Goal: Check status

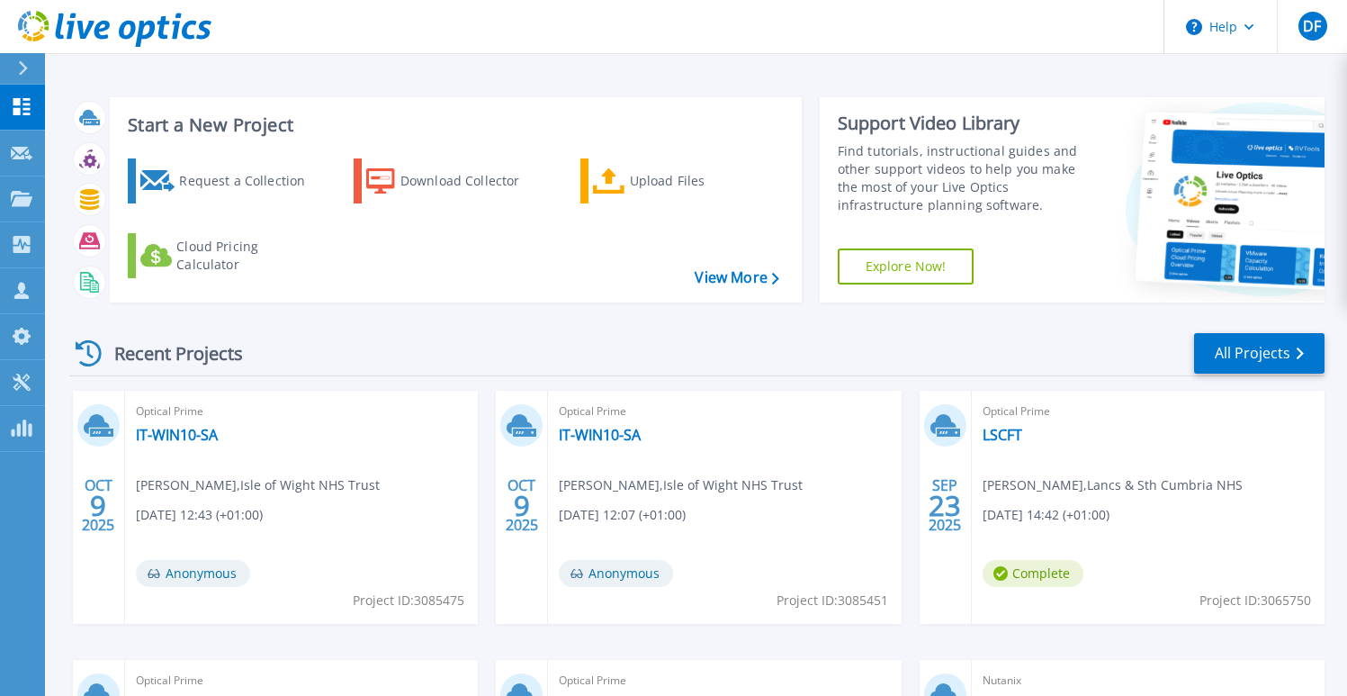
scroll to position [22, 0]
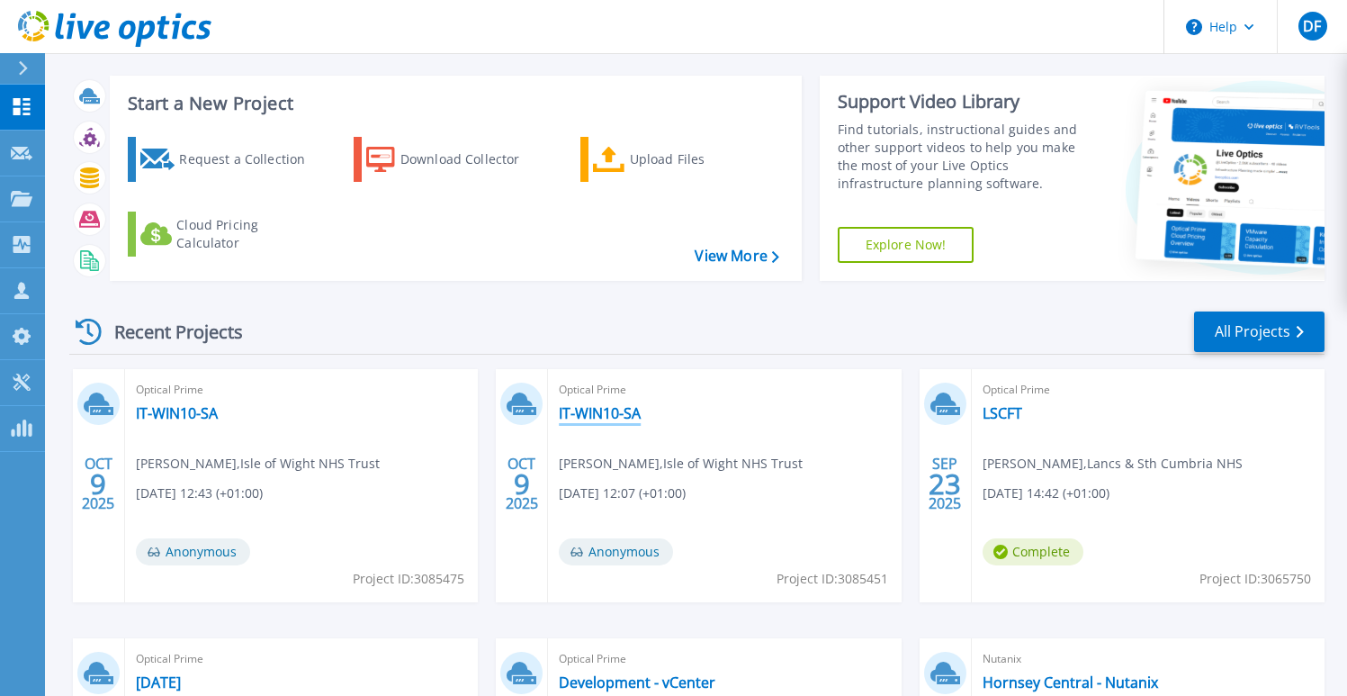
click at [592, 404] on link "IT-WIN10-SA" at bounding box center [600, 413] width 82 height 18
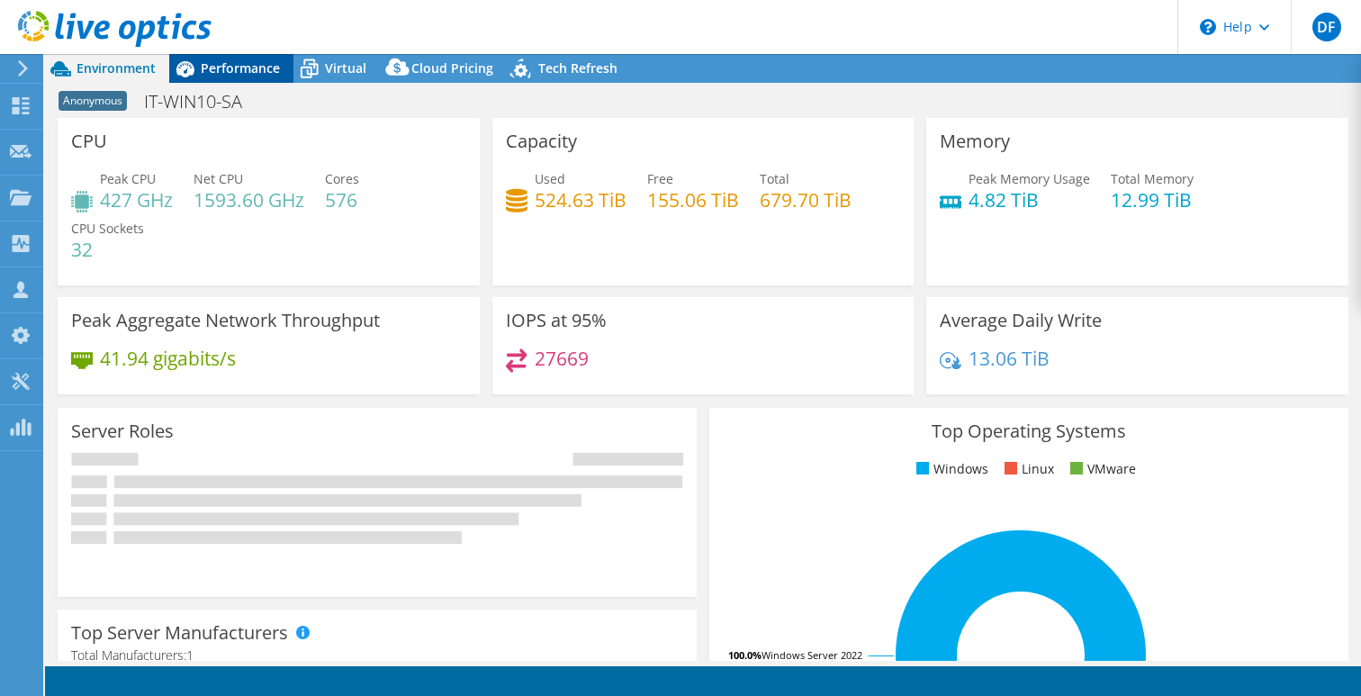
click at [238, 75] on span "Performance" at bounding box center [240, 67] width 79 height 17
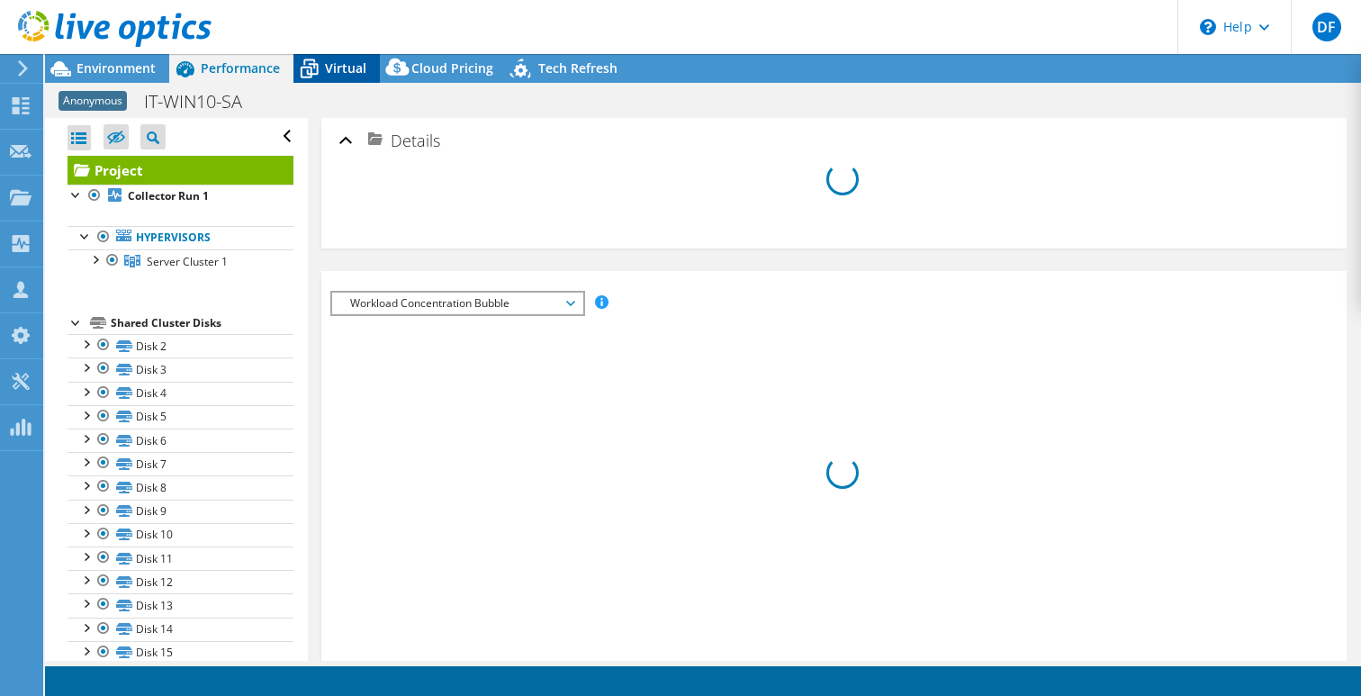
select select "USD"
click at [311, 82] on icon at bounding box center [308, 68] width 31 height 31
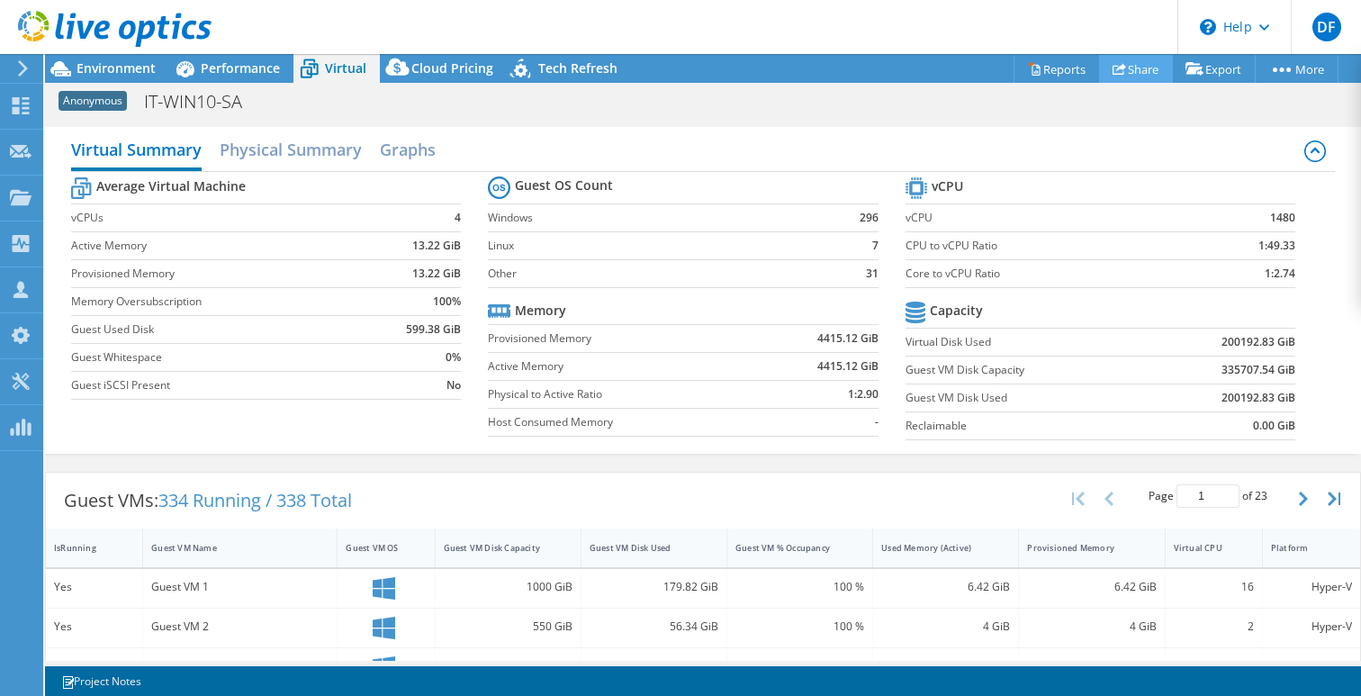
click at [1135, 78] on link "Share" at bounding box center [1136, 69] width 74 height 28
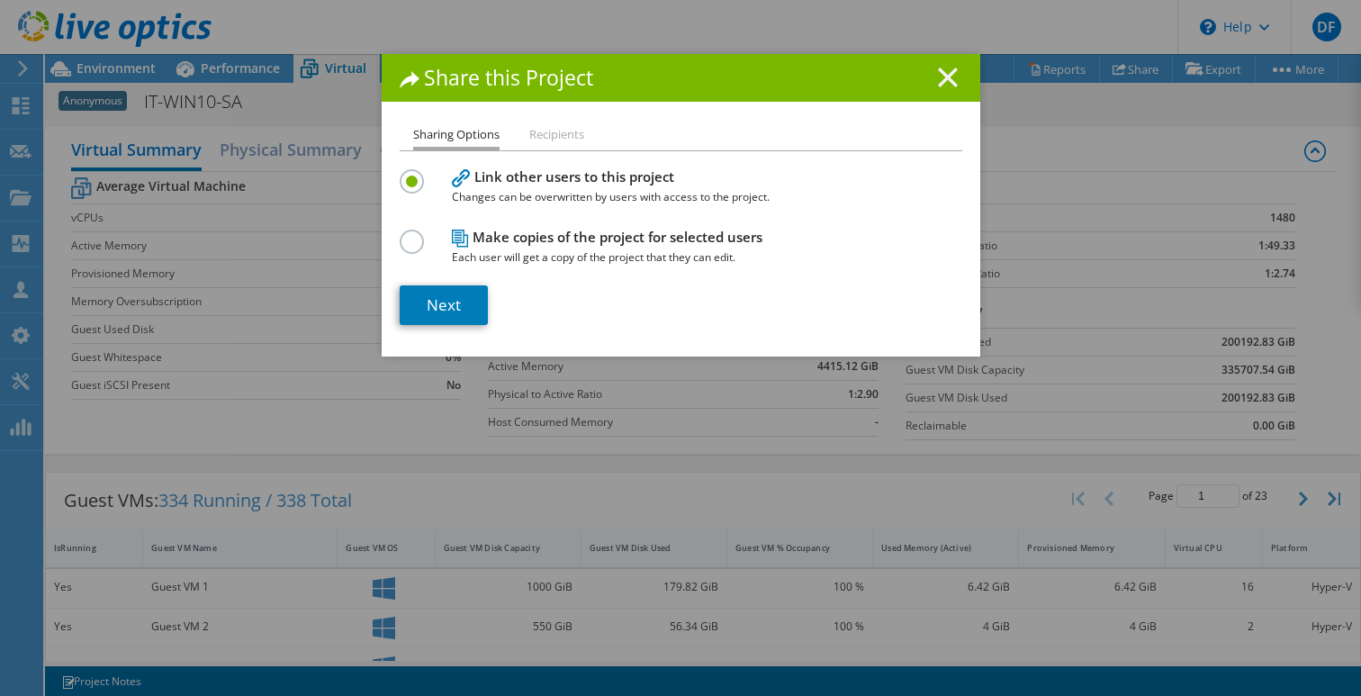
click at [937, 85] on h1 "Share this Project" at bounding box center [681, 77] width 562 height 21
click at [939, 83] on icon at bounding box center [948, 77] width 20 height 20
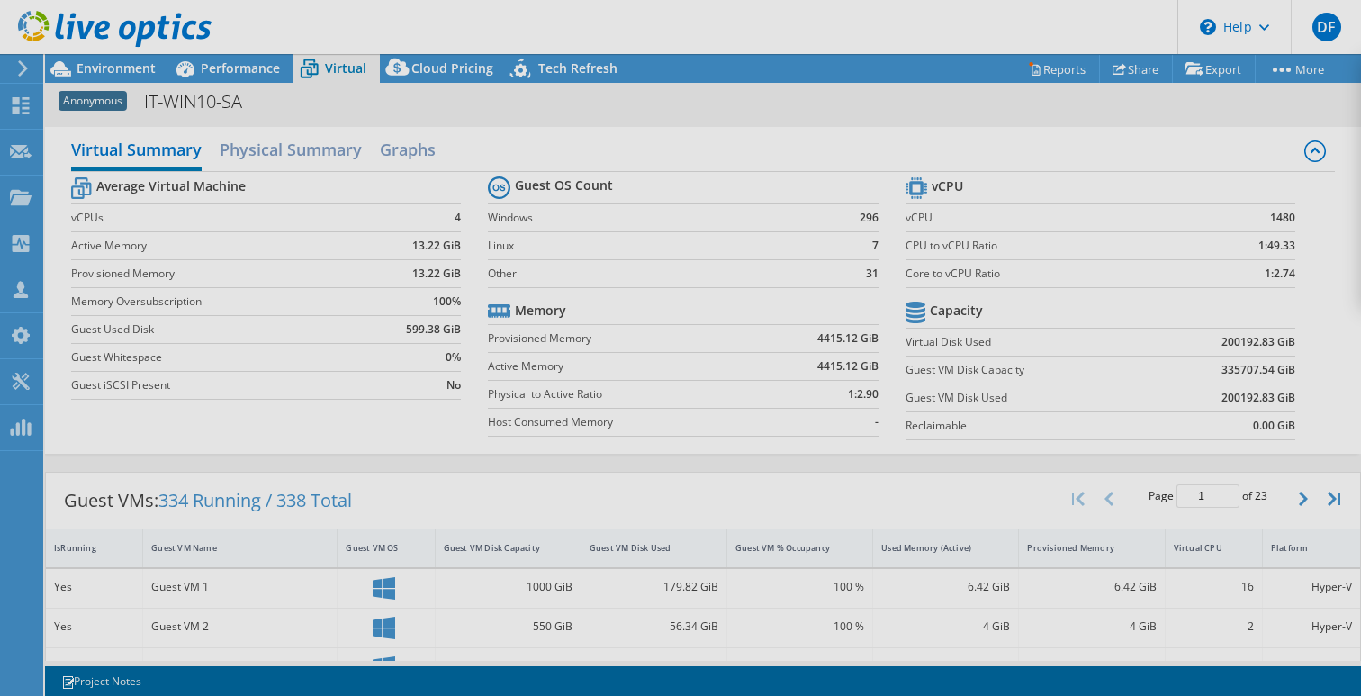
click at [1052, 71] on div at bounding box center [680, 348] width 1361 height 696
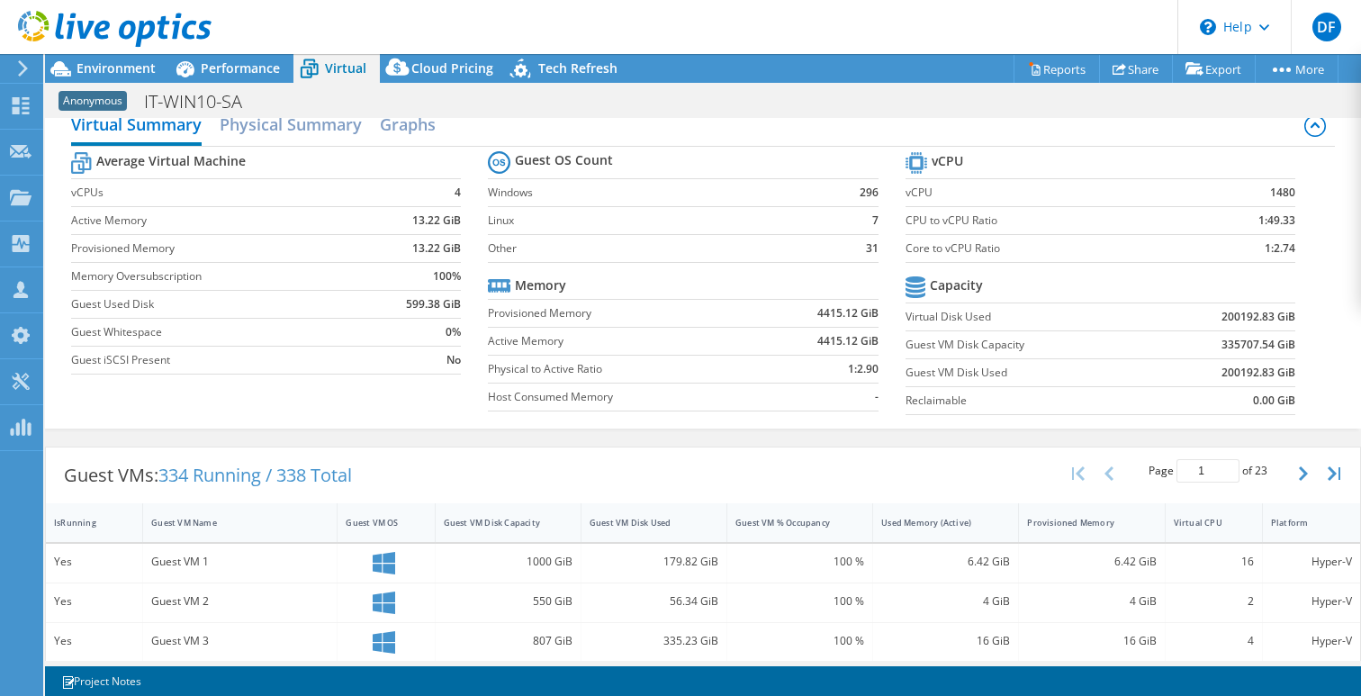
scroll to position [27, 0]
click at [895, 517] on div "Used Memory (Active)" at bounding box center [934, 521] width 107 height 12
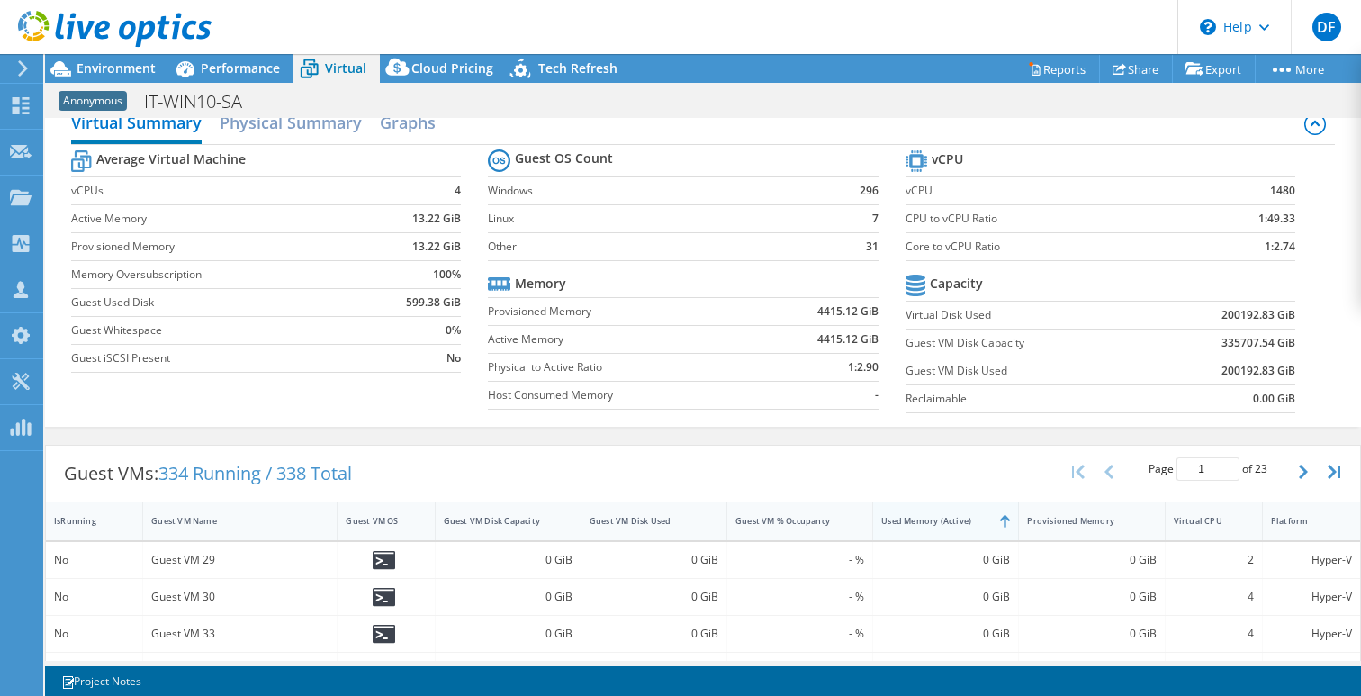
click at [895, 517] on div "Used Memory (Active)" at bounding box center [934, 521] width 107 height 12
click at [646, 521] on div "Guest VM Disk Used" at bounding box center [642, 521] width 107 height 12
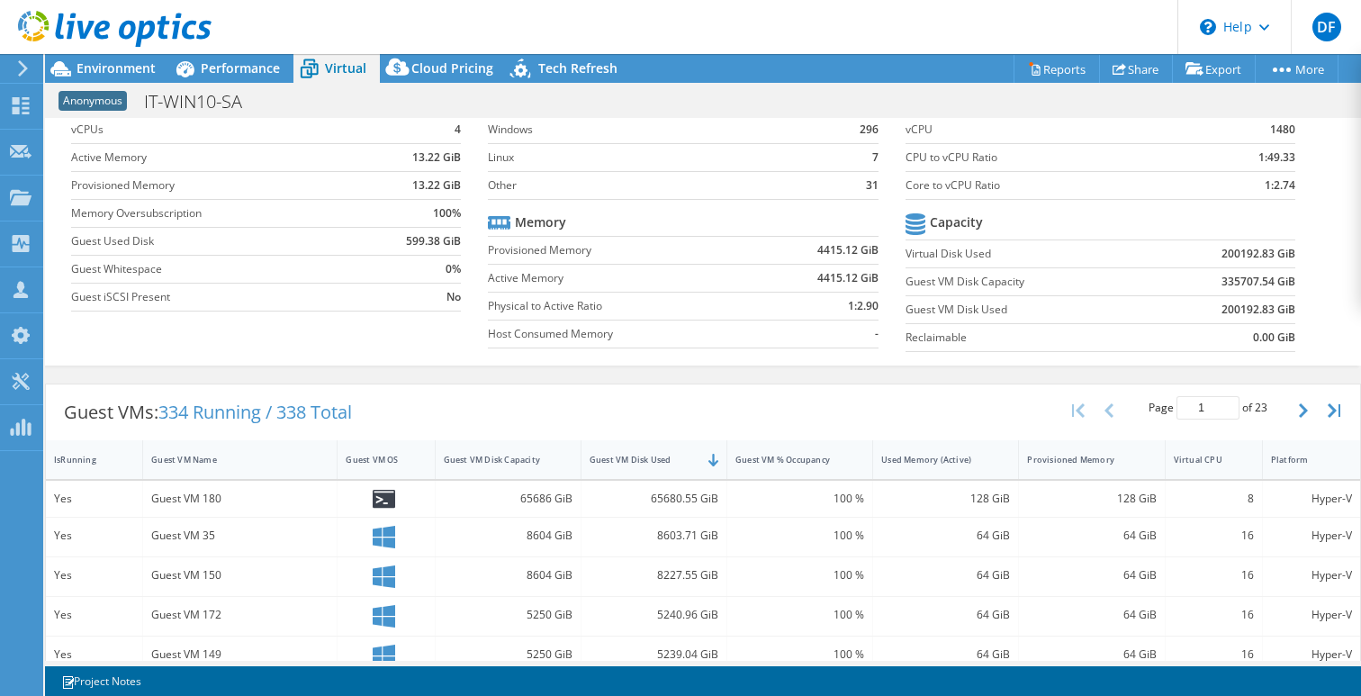
scroll to position [95, 0]
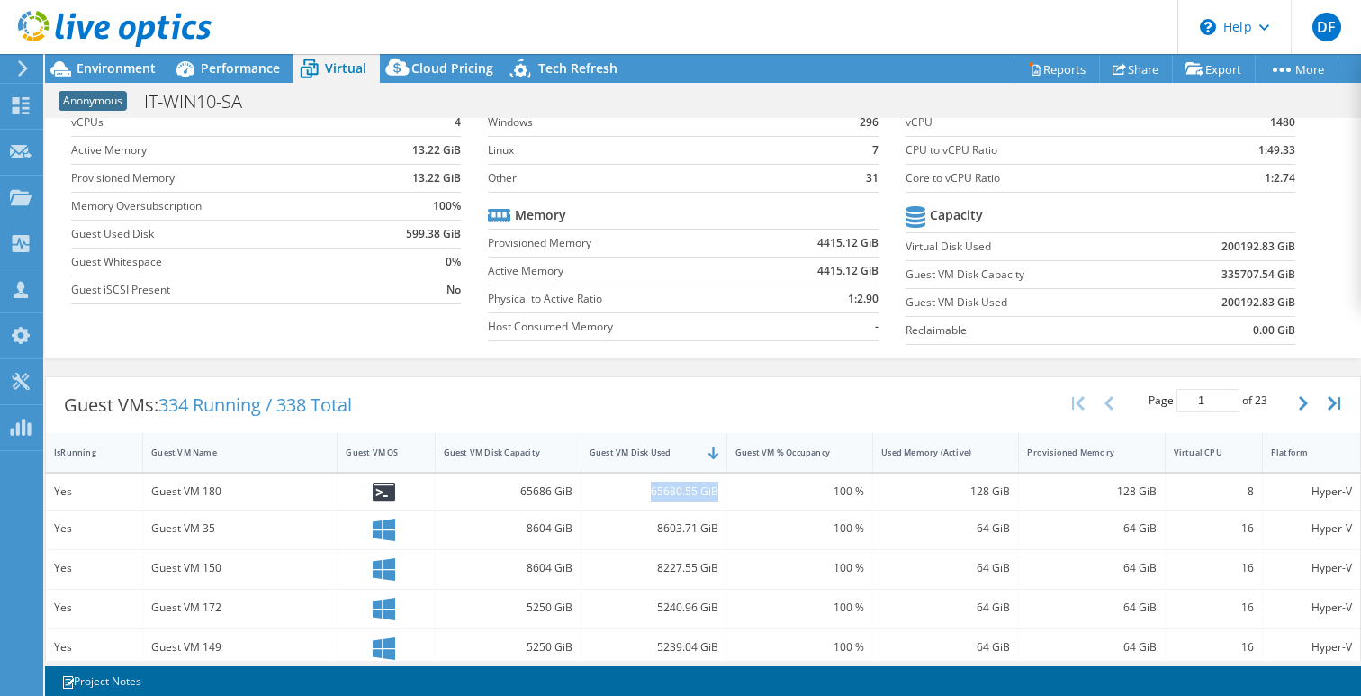
drag, startPoint x: 637, startPoint y: 485, endPoint x: 689, endPoint y: 502, distance: 54.9
click at [689, 502] on div "65680.55 GiB" at bounding box center [654, 491] width 146 height 36
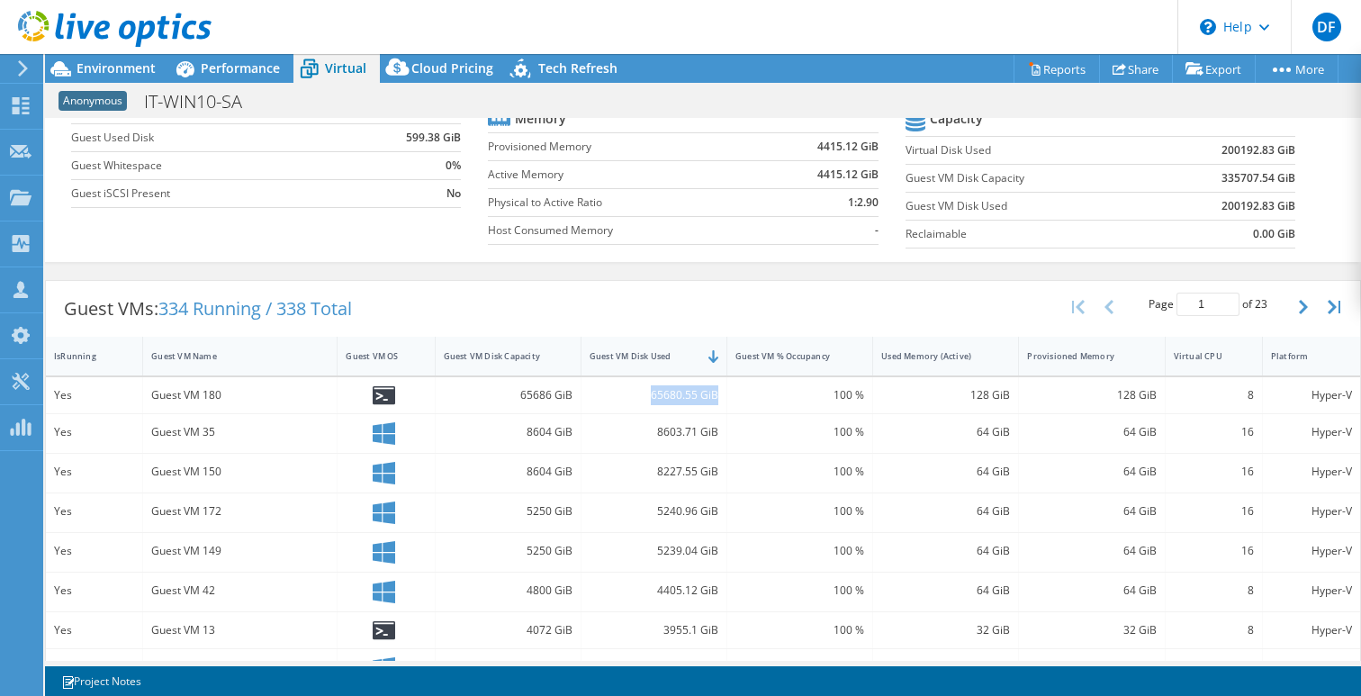
scroll to position [203, 0]
